Goal: Task Accomplishment & Management: Manage account settings

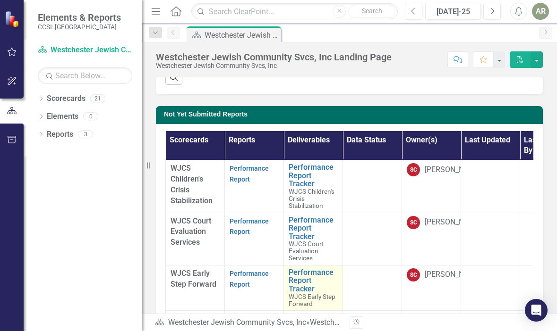
scroll to position [278, 0]
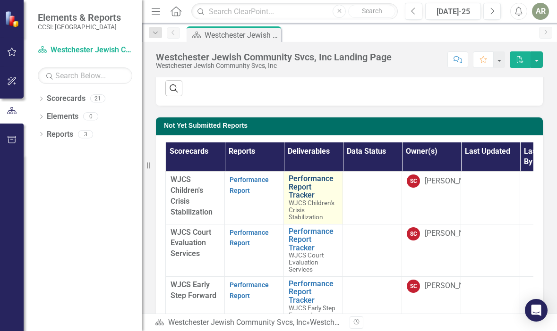
click at [299, 178] on link "Performance Report Tracker" at bounding box center [312, 187] width 49 height 25
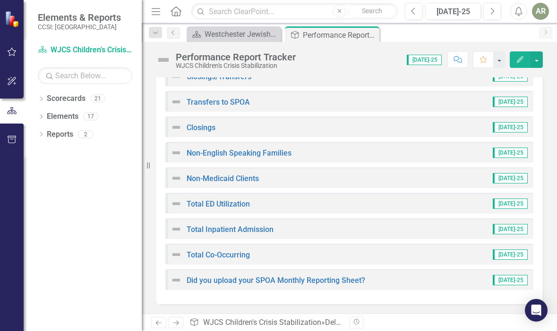
scroll to position [328, 0]
click at [251, 280] on link "Did you upload your SPOA Monthly Reporting Sheet?" at bounding box center [275, 281] width 178 height 9
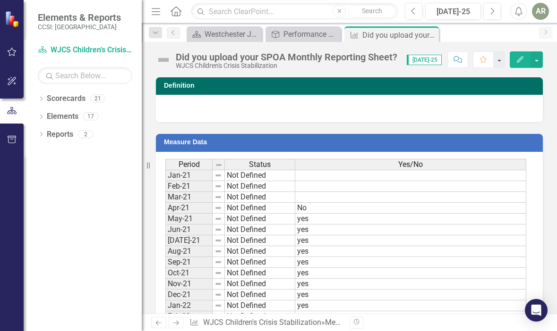
scroll to position [531, 0]
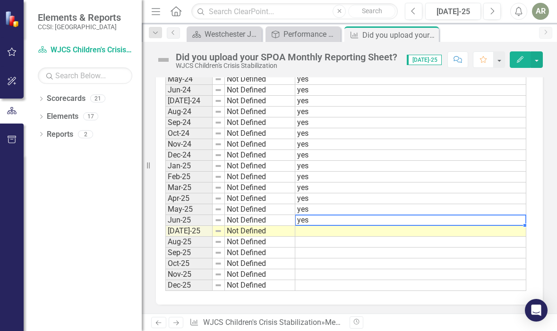
click at [310, 230] on td at bounding box center [410, 231] width 231 height 11
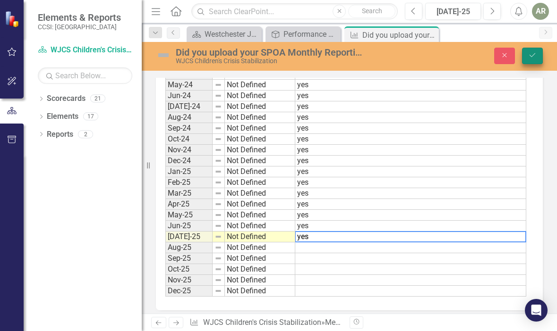
type textarea "yes"
click at [531, 58] on icon "Save" at bounding box center [532, 55] width 8 height 7
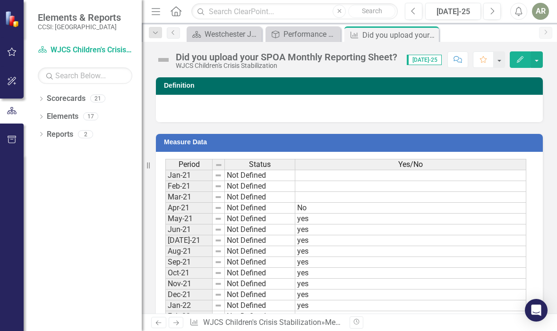
click at [0, 0] on icon "Close" at bounding box center [0, 0] width 0 height 0
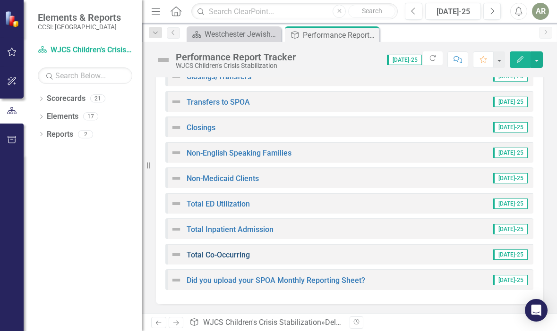
scroll to position [328, 0]
click at [209, 254] on link "Total Co-Occurring" at bounding box center [217, 255] width 63 height 9
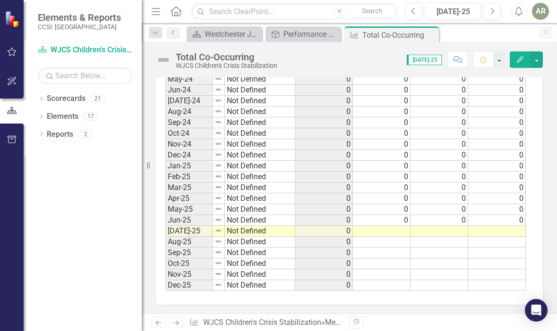
scroll to position [906, 0]
click at [394, 231] on td at bounding box center [382, 232] width 58 height 11
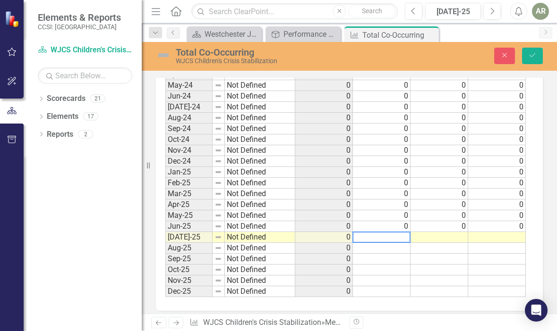
type textarea "0"
click at [529, 50] on button "Save" at bounding box center [532, 56] width 21 height 17
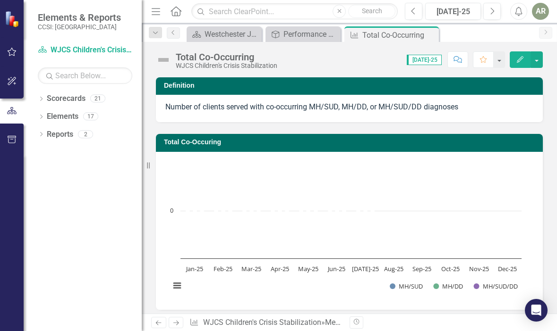
drag, startPoint x: 430, startPoint y: 34, endPoint x: 409, endPoint y: 58, distance: 31.4
click at [0, 0] on icon at bounding box center [0, 0] width 0 height 0
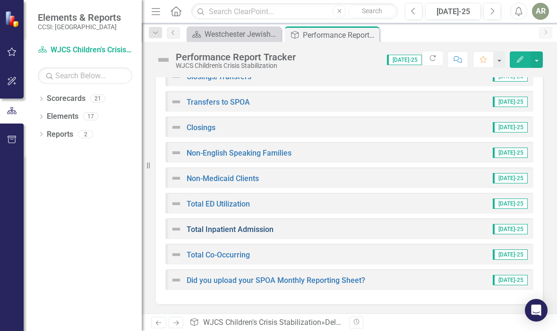
scroll to position [328, 0]
click at [225, 229] on link "Total Inpatient Admission" at bounding box center [229, 230] width 87 height 9
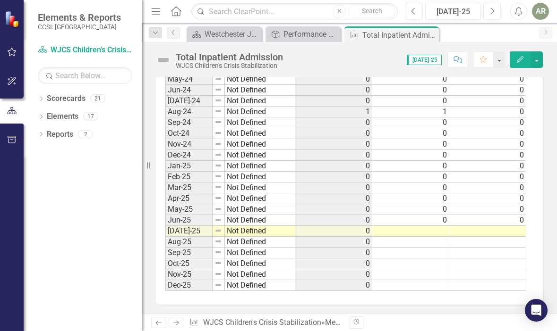
scroll to position [906, 0]
click at [427, 230] on td at bounding box center [410, 232] width 77 height 11
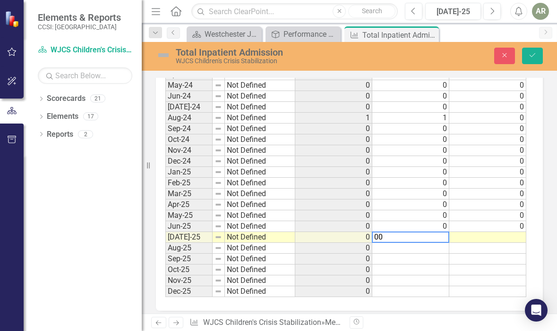
type textarea "0"
click at [534, 51] on button "Save" at bounding box center [532, 56] width 21 height 17
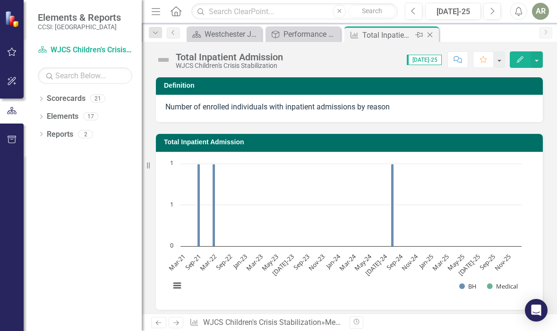
click at [431, 34] on icon at bounding box center [429, 35] width 5 height 5
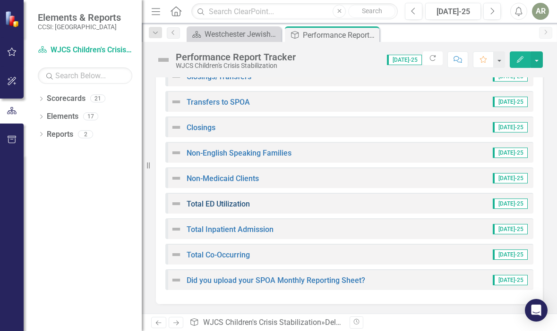
scroll to position [328, 0]
click at [218, 201] on link "Total ED Utilization" at bounding box center [217, 204] width 63 height 9
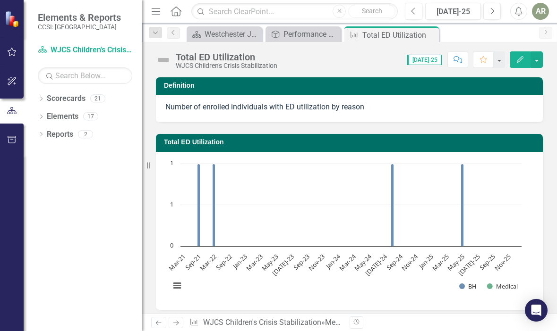
scroll to position [884, 0]
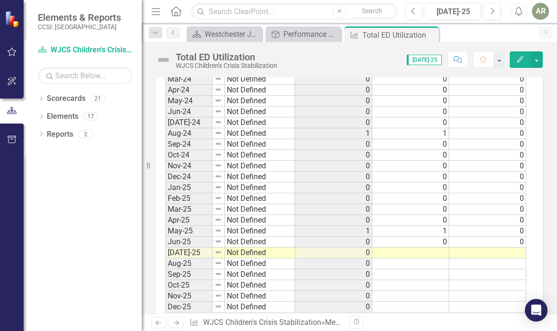
click at [429, 250] on td at bounding box center [410, 253] width 77 height 11
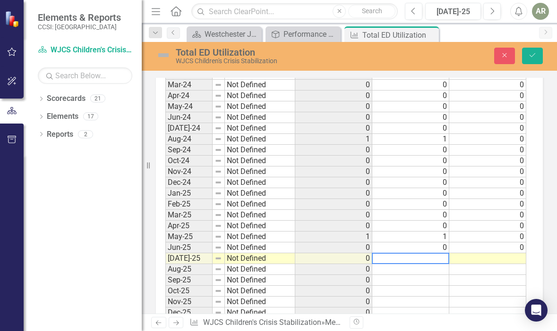
type textarea "0"
click at [526, 57] on button "Save" at bounding box center [532, 56] width 21 height 17
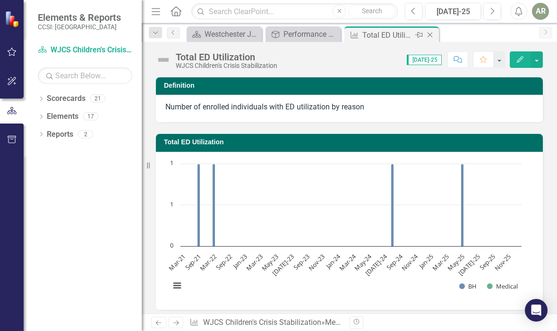
click at [430, 34] on icon "Close" at bounding box center [429, 35] width 9 height 8
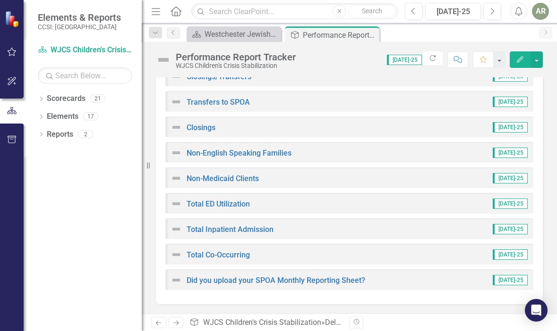
scroll to position [328, 0]
click at [222, 179] on link "Non-Medicaid Clients" at bounding box center [222, 179] width 72 height 9
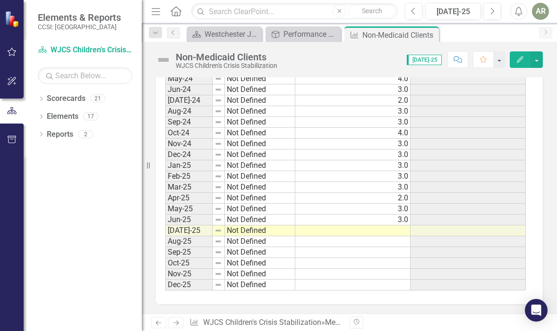
scroll to position [718, 0]
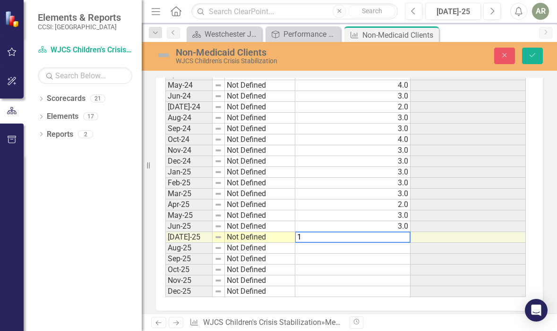
type textarea "1"
click at [527, 57] on button "Save" at bounding box center [532, 56] width 21 height 17
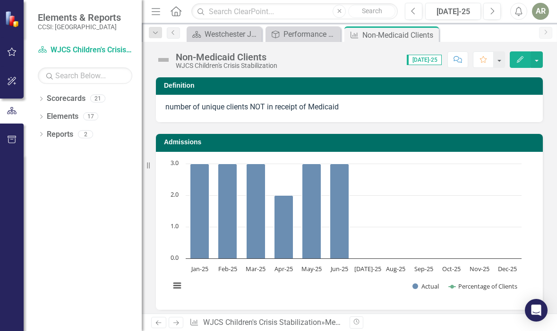
click at [0, 0] on icon at bounding box center [0, 0] width 0 height 0
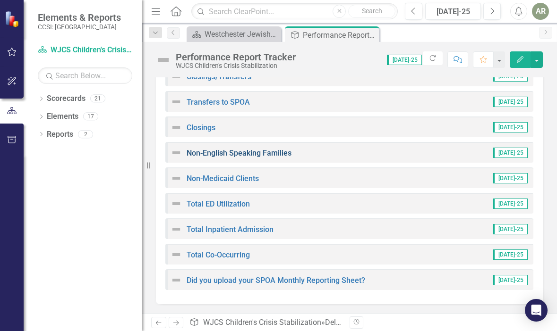
scroll to position [328, 0]
click at [246, 148] on div "Non-English Speaking Families" at bounding box center [230, 153] width 121 height 11
click at [234, 152] on link "Non-English Speaking Families" at bounding box center [238, 153] width 105 height 9
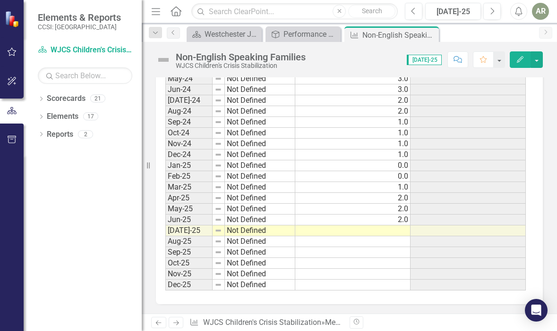
scroll to position [718, 0]
click at [393, 231] on td at bounding box center [352, 231] width 115 height 11
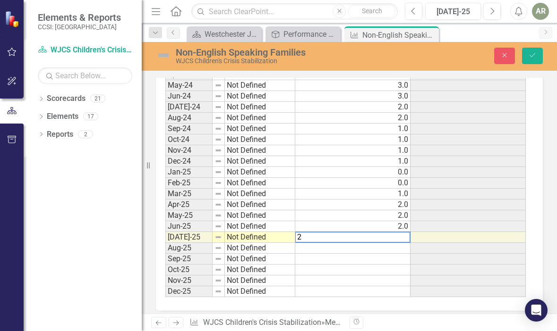
type textarea "2"
click at [360, 262] on td at bounding box center [352, 259] width 115 height 11
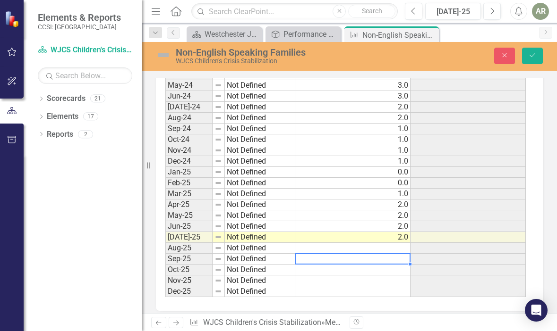
click at [520, 55] on div "Close Save" at bounding box center [470, 56] width 159 height 17
click at [521, 55] on div "Close Save" at bounding box center [470, 56] width 159 height 17
click at [536, 53] on button "Save" at bounding box center [532, 56] width 21 height 17
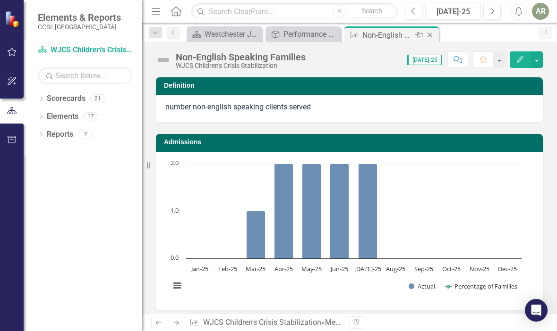
click at [431, 35] on icon "Close" at bounding box center [429, 35] width 9 height 8
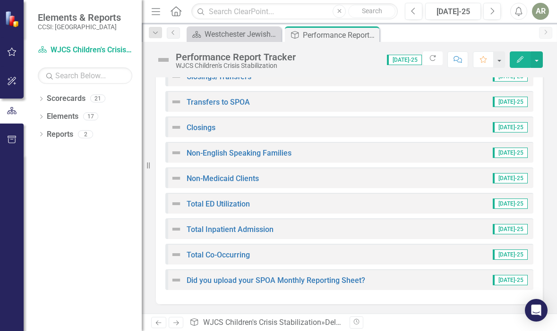
scroll to position [328, 0]
click at [208, 130] on link "Closings" at bounding box center [200, 128] width 29 height 9
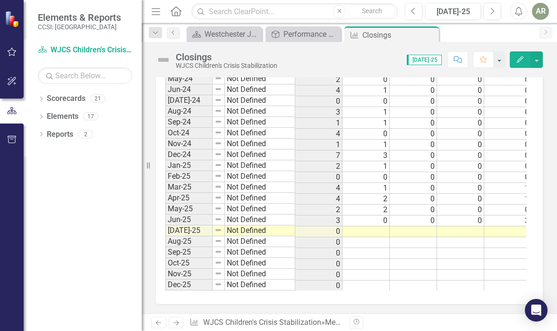
scroll to position [936, 0]
click at [369, 227] on td at bounding box center [365, 232] width 47 height 11
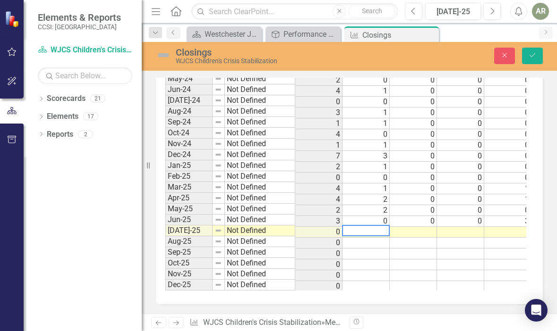
type textarea "3"
type textarea "0"
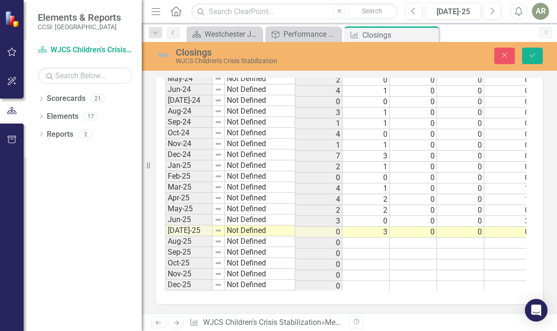
type textarea "0"
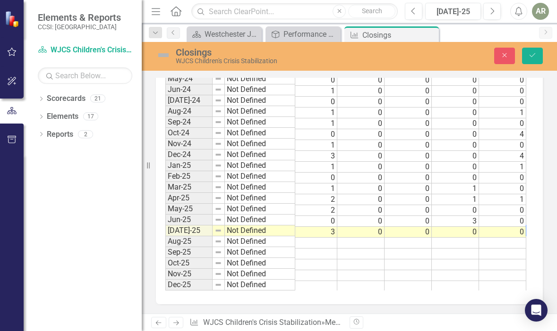
scroll to position [0, 100]
click at [535, 53] on icon "Save" at bounding box center [532, 55] width 8 height 7
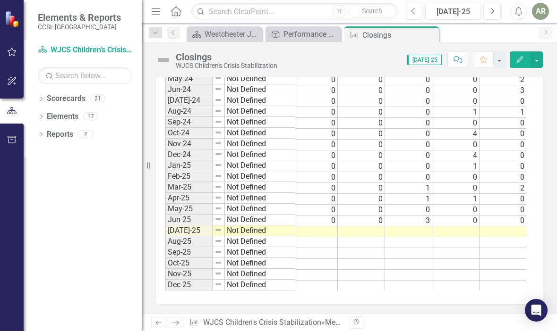
scroll to position [0, 0]
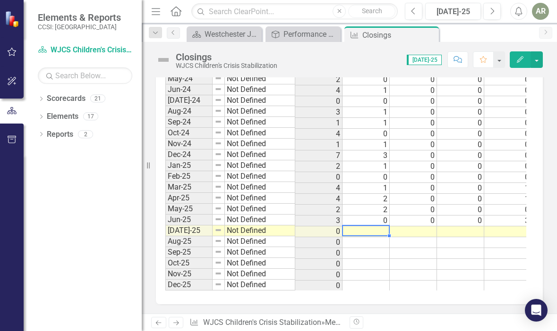
click at [377, 227] on td at bounding box center [365, 232] width 47 height 11
type textarea "3"
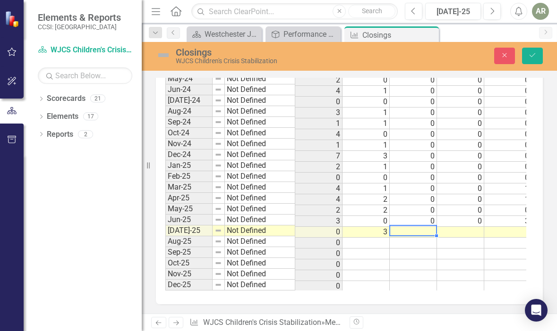
type textarea "0"
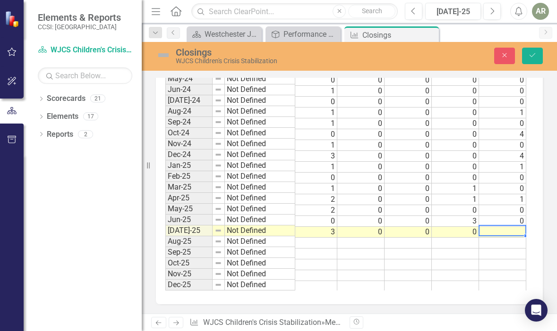
type textarea "0"
click at [534, 54] on icon "Save" at bounding box center [532, 55] width 8 height 7
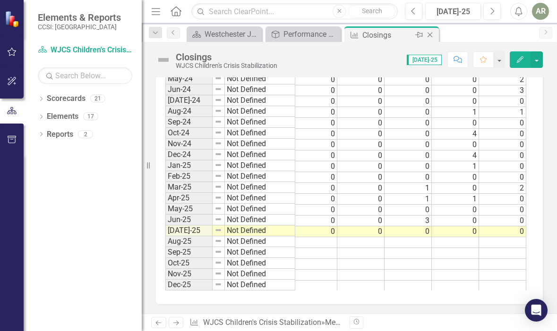
click at [429, 35] on icon "Close" at bounding box center [429, 35] width 9 height 8
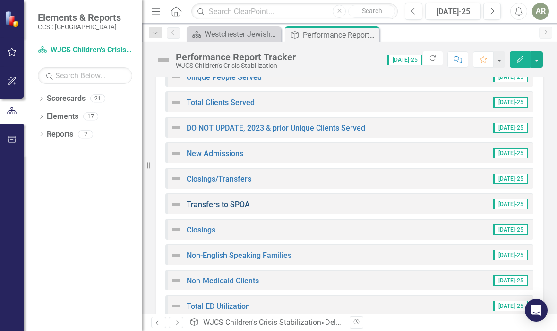
click at [211, 203] on link "Transfers to SPOA" at bounding box center [217, 204] width 63 height 9
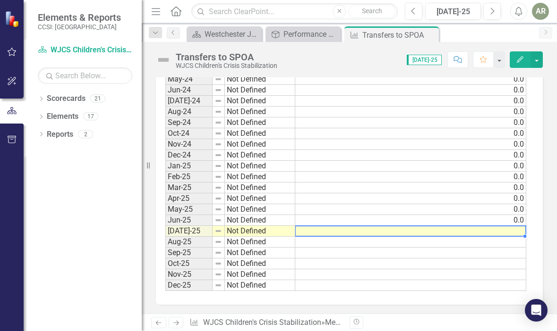
click at [510, 231] on td at bounding box center [410, 231] width 231 height 11
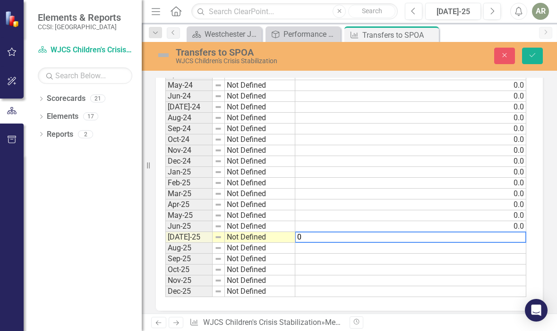
type textarea "0"
click at [476, 249] on td at bounding box center [410, 248] width 231 height 11
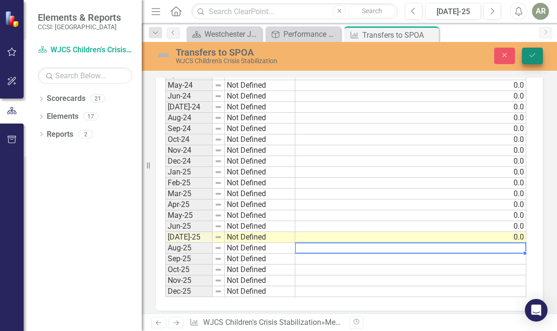
click at [532, 55] on icon "Save" at bounding box center [532, 55] width 8 height 7
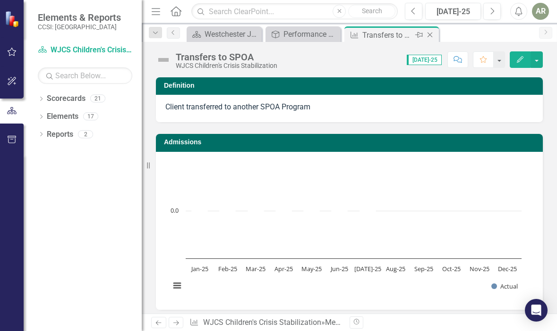
click at [429, 34] on icon "Close" at bounding box center [429, 35] width 9 height 8
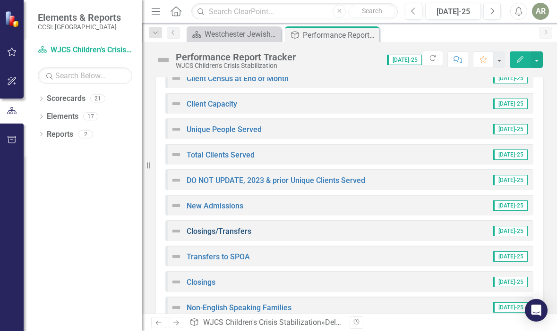
click at [216, 230] on link "Closings/Transfers" at bounding box center [218, 231] width 65 height 9
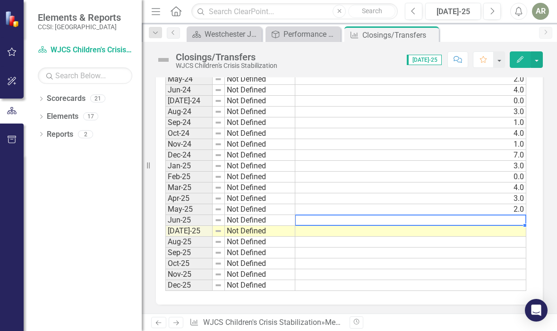
click at [510, 223] on td at bounding box center [410, 220] width 231 height 11
click at [507, 237] on td at bounding box center [410, 242] width 231 height 11
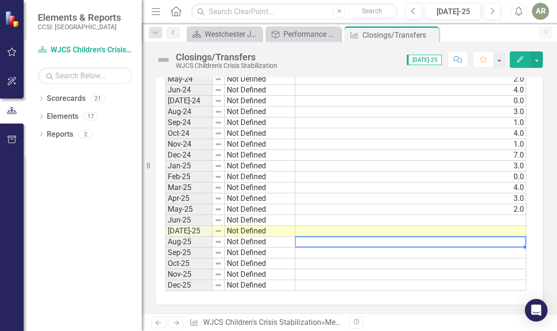
click at [507, 234] on td at bounding box center [410, 231] width 231 height 11
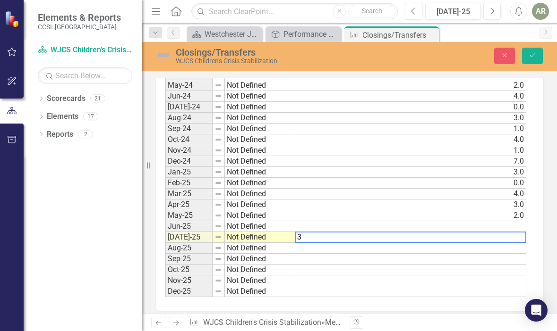
type textarea "3"
click at [467, 259] on td at bounding box center [410, 259] width 231 height 11
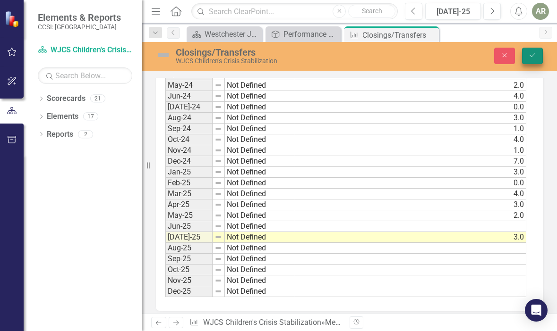
click at [534, 61] on button "Save" at bounding box center [532, 56] width 21 height 17
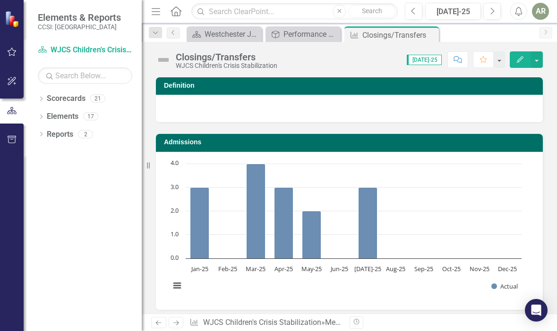
click at [0, 0] on icon at bounding box center [0, 0] width 0 height 0
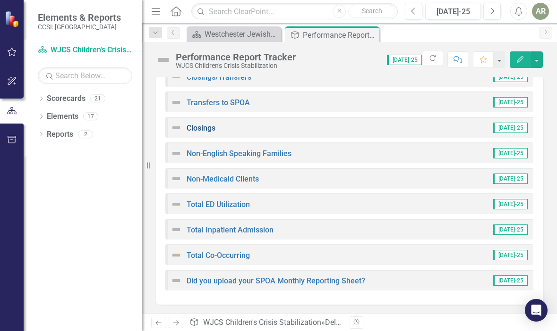
click at [204, 126] on link "Closings" at bounding box center [200, 128] width 29 height 9
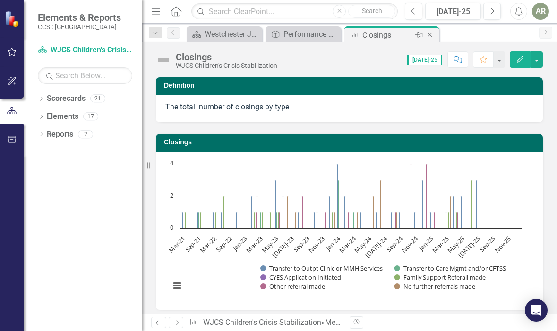
click at [431, 35] on icon "Close" at bounding box center [429, 35] width 9 height 8
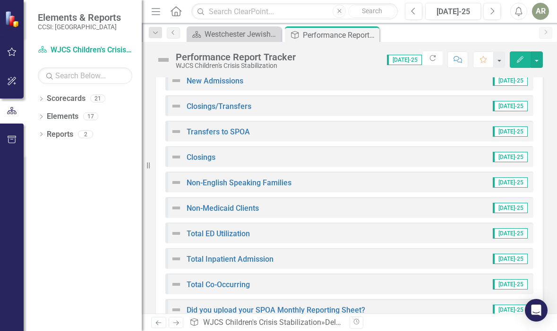
scroll to position [322, 0]
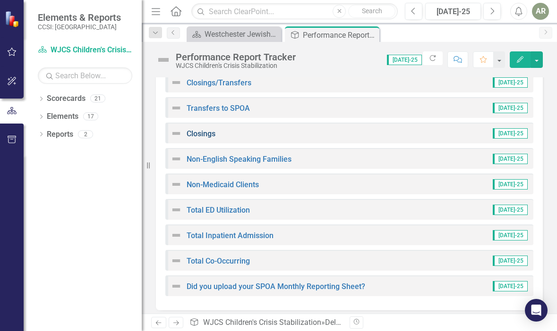
click at [200, 130] on link "Closings" at bounding box center [200, 133] width 29 height 9
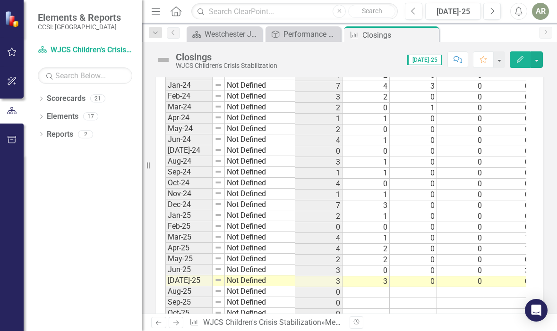
scroll to position [0, 100]
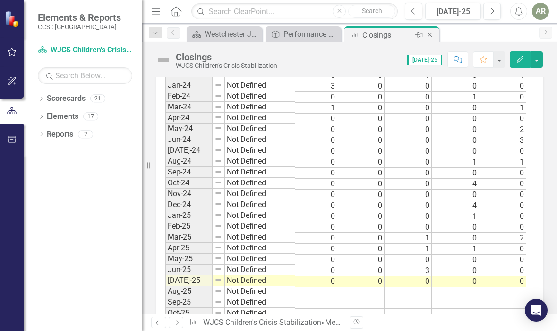
click at [430, 36] on icon at bounding box center [429, 35] width 5 height 5
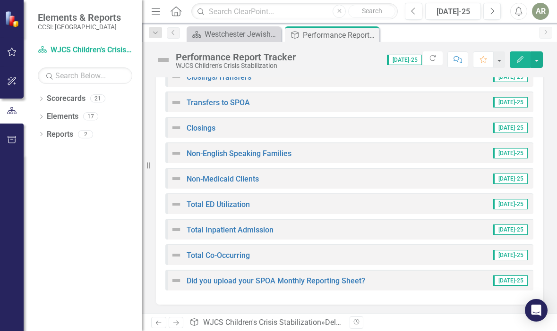
scroll to position [223, 0]
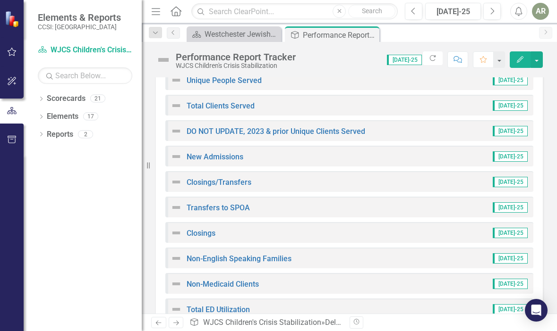
click at [198, 187] on div "Closings/Transfers [DATE]-25" at bounding box center [349, 181] width 368 height 21
click at [202, 181] on link "Closings/Transfers" at bounding box center [218, 182] width 65 height 9
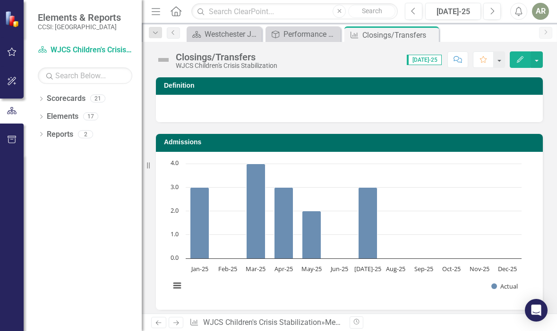
scroll to position [718, 0]
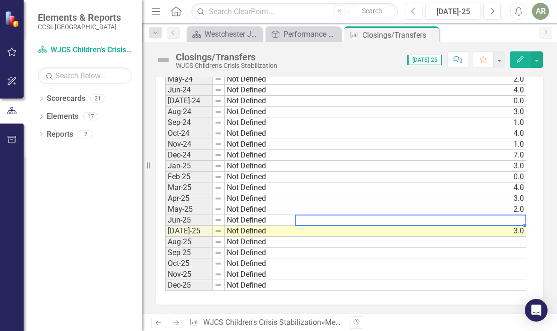
click at [515, 220] on td at bounding box center [410, 220] width 231 height 11
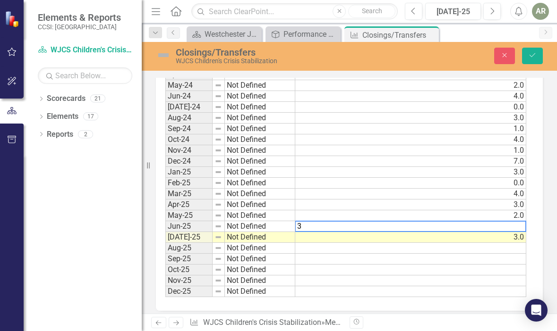
type textarea "3"
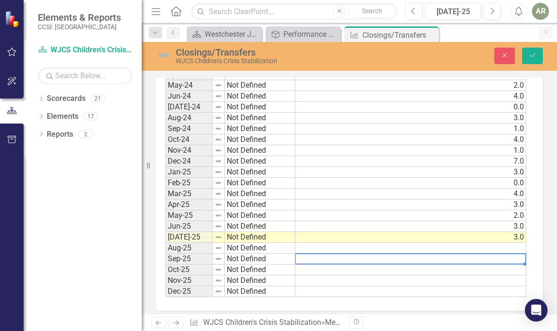
click at [483, 257] on td at bounding box center [410, 259] width 231 height 11
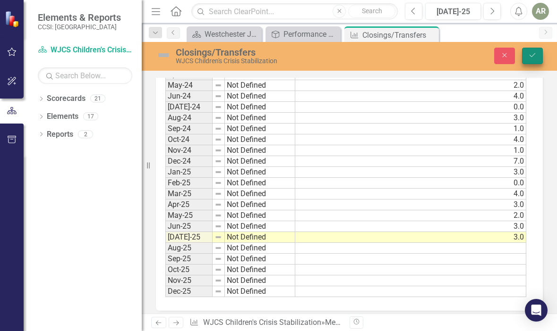
click at [533, 53] on icon "Save" at bounding box center [532, 55] width 8 height 7
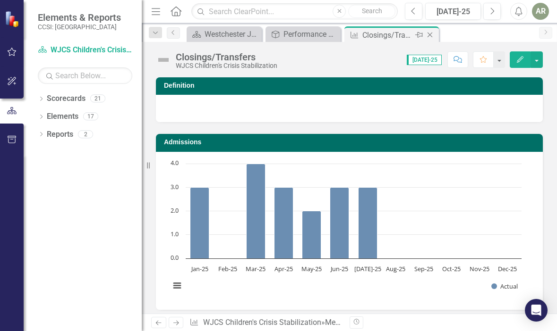
click at [430, 34] on icon "Close" at bounding box center [429, 35] width 9 height 8
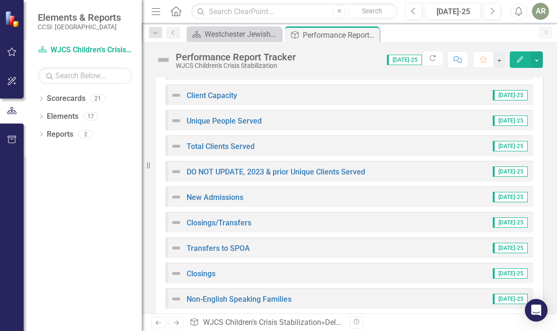
scroll to position [203, 0]
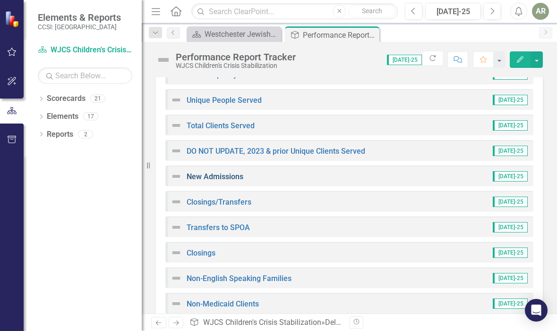
click at [227, 178] on link "New Admissions" at bounding box center [214, 176] width 57 height 9
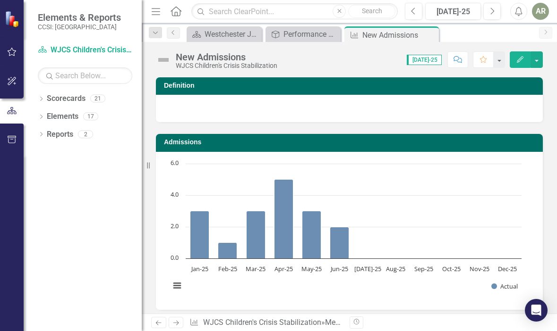
scroll to position [718, 0]
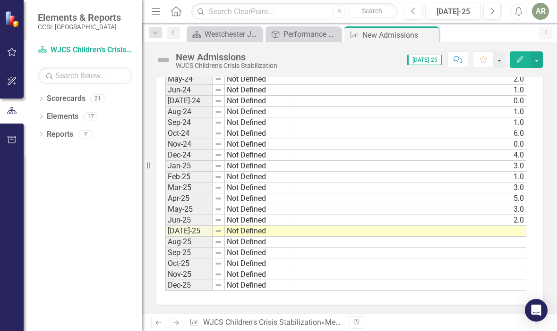
click at [515, 232] on td at bounding box center [410, 231] width 231 height 11
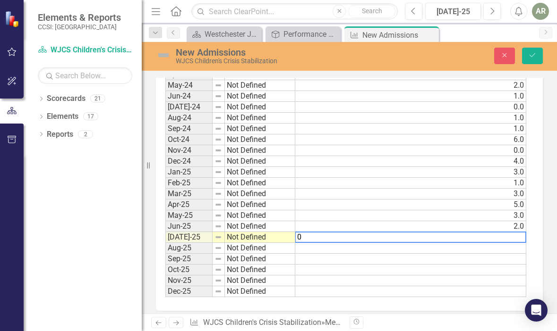
type textarea "0"
click at [471, 267] on td at bounding box center [410, 270] width 231 height 11
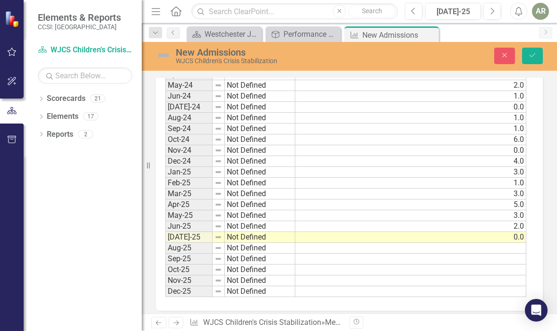
click at [526, 65] on div "New Admissions WJCS Children's Crisis Stabilization Close Save" at bounding box center [349, 56] width 415 height 29
click at [528, 52] on icon "Save" at bounding box center [532, 55] width 8 height 7
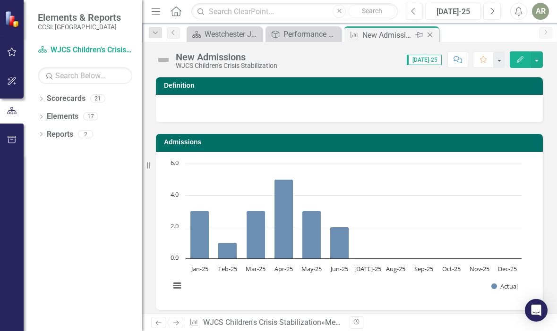
click at [431, 33] on icon "Close" at bounding box center [429, 35] width 9 height 8
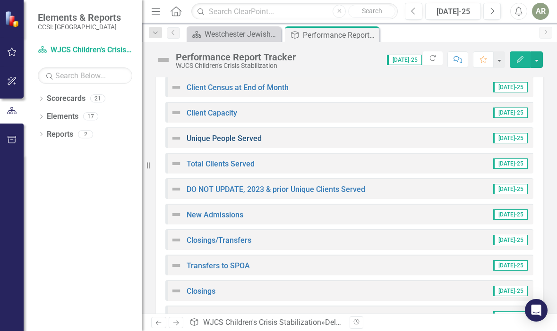
scroll to position [119, 0]
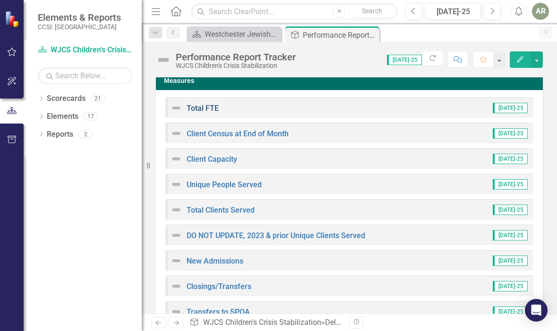
click at [194, 111] on link "Total FTE" at bounding box center [202, 108] width 32 height 9
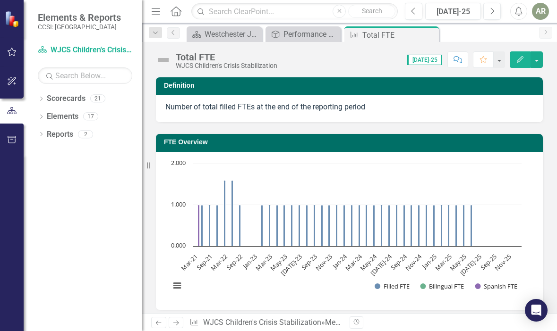
scroll to position [913, 0]
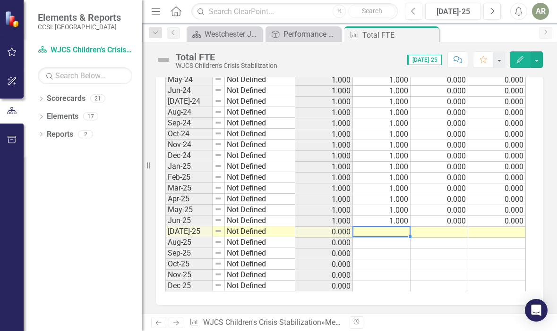
click at [389, 227] on td at bounding box center [382, 232] width 58 height 11
type textarea "1"
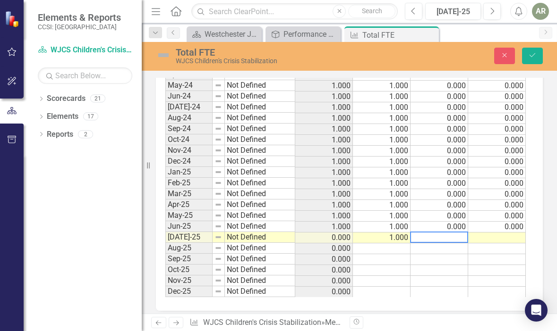
type textarea "0"
type textarea "00"
click at [536, 54] on icon "Save" at bounding box center [532, 55] width 8 height 7
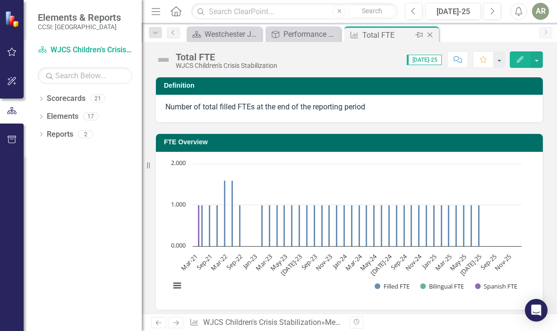
click at [430, 35] on icon at bounding box center [429, 35] width 5 height 5
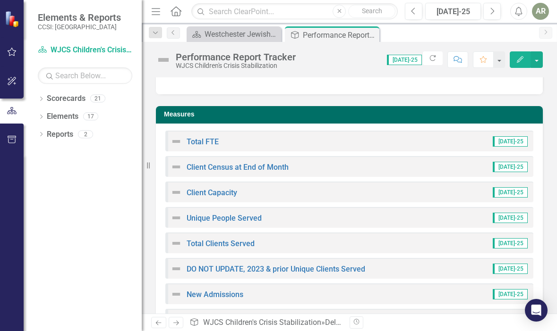
scroll to position [106, 0]
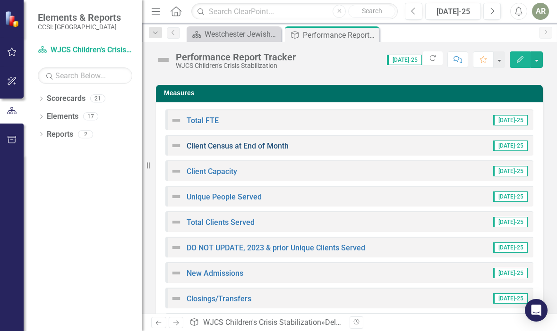
click at [236, 146] on link "Client Census at End of Month" at bounding box center [237, 146] width 102 height 9
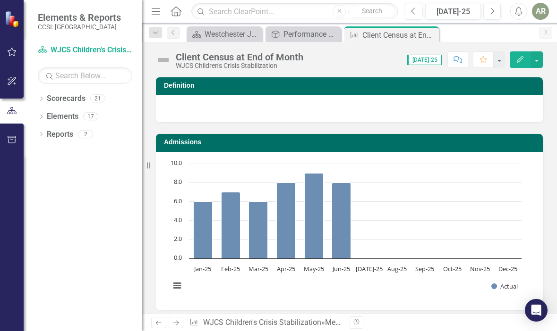
scroll to position [718, 0]
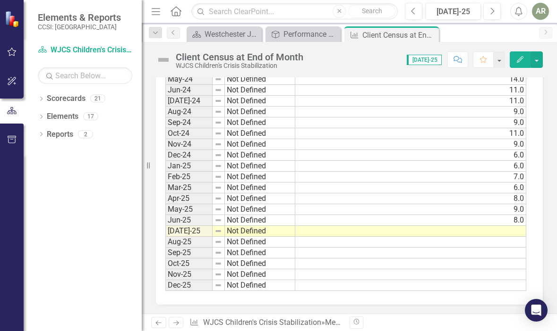
click at [511, 229] on td at bounding box center [410, 231] width 231 height 11
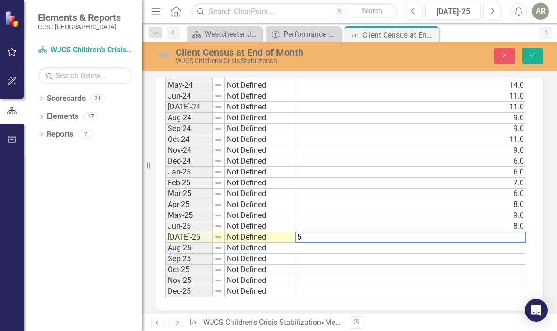
type textarea "5"
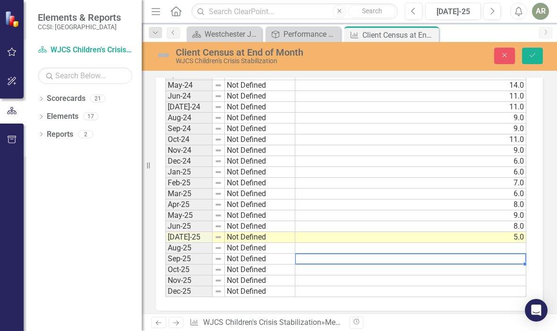
click at [463, 258] on td at bounding box center [410, 259] width 231 height 11
click at [527, 59] on button "Save" at bounding box center [532, 56] width 21 height 17
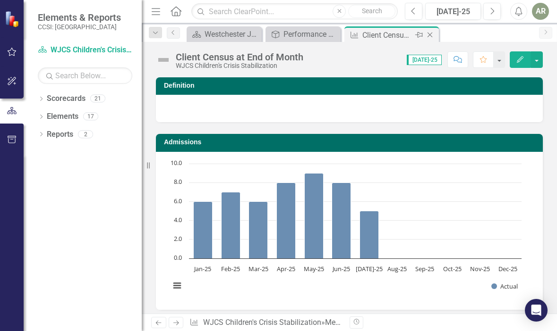
click at [431, 33] on icon "Close" at bounding box center [429, 35] width 9 height 8
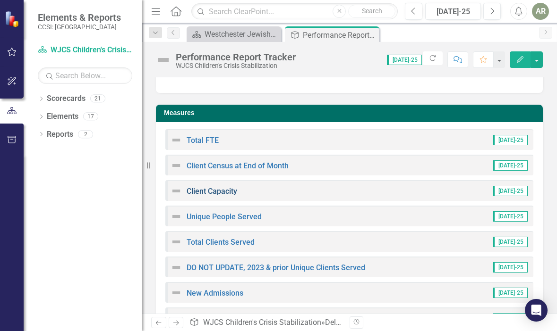
scroll to position [92, 0]
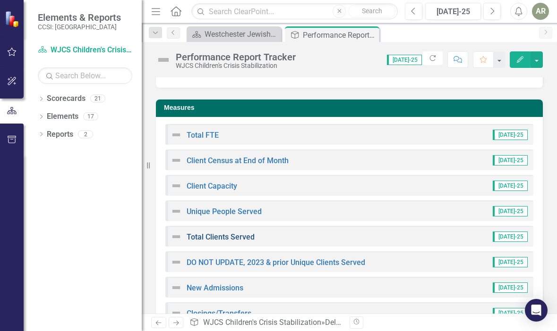
click at [206, 238] on link "Total Clients Served" at bounding box center [220, 237] width 68 height 9
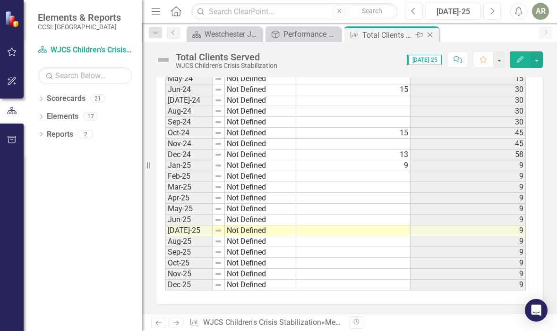
scroll to position [718, 0]
click at [431, 36] on icon at bounding box center [429, 35] width 5 height 5
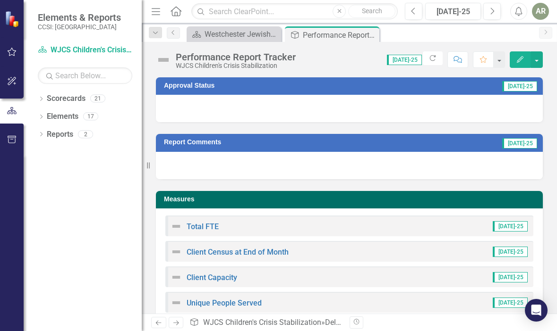
click at [0, 0] on icon "Close" at bounding box center [0, 0] width 0 height 0
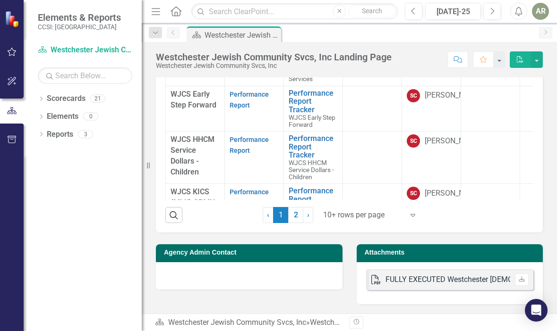
scroll to position [340, 0]
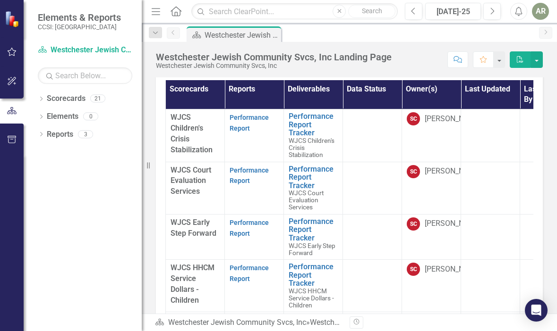
click at [237, 120] on p "Performance Report" at bounding box center [253, 123] width 49 height 22
click at [237, 119] on link "Performance Report" at bounding box center [248, 123] width 39 height 18
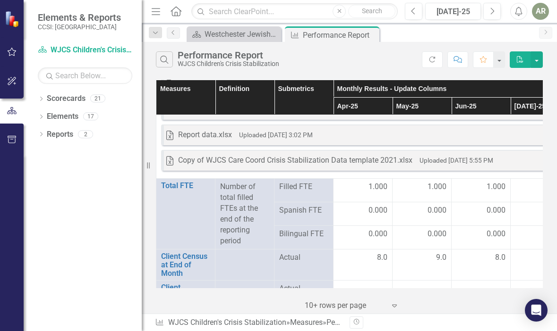
scroll to position [1405, 0]
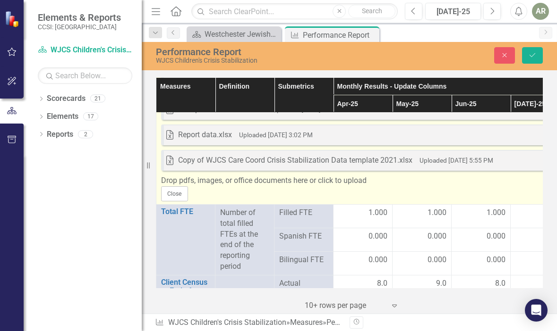
click at [323, 186] on div "Drop pdfs, images, or office documents here or click to upload" at bounding box center [392, 181] width 462 height 11
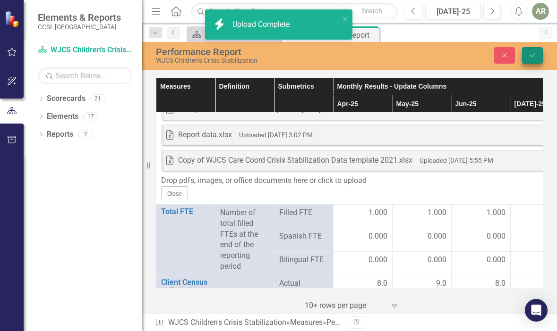
click at [531, 57] on icon "Save" at bounding box center [532, 55] width 8 height 7
